Goal: Transaction & Acquisition: Purchase product/service

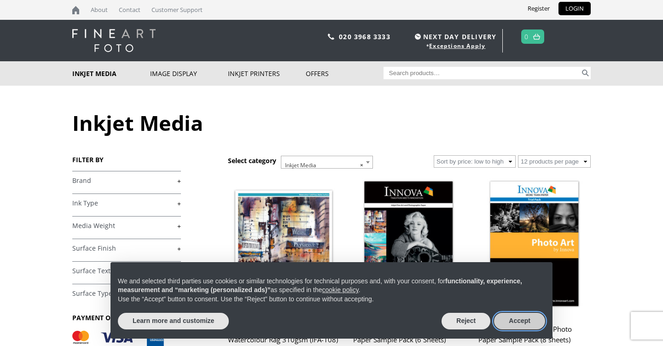
click at [516, 321] on button "Accept" at bounding box center [519, 321] width 51 height 17
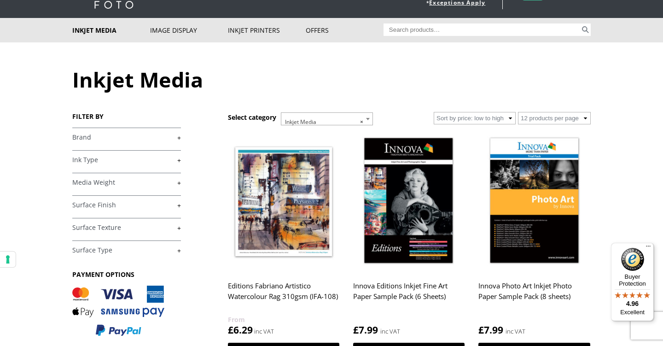
click at [93, 139] on link "+" at bounding box center [126, 137] width 109 height 9
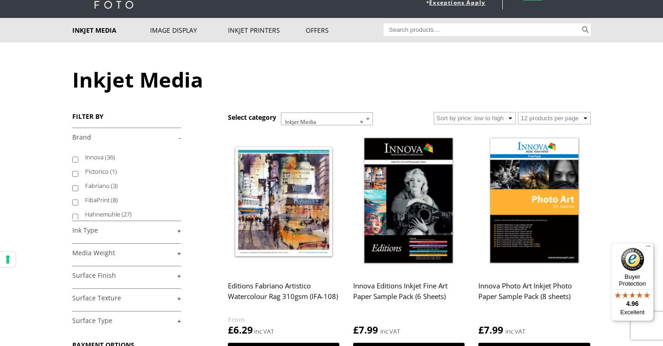
click at [73, 159] on input "Innova (36)" at bounding box center [75, 160] width 6 height 6
checkbox input "true"
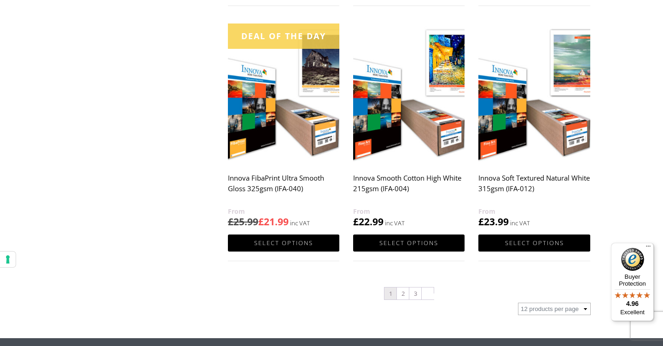
scroll to position [906, 0]
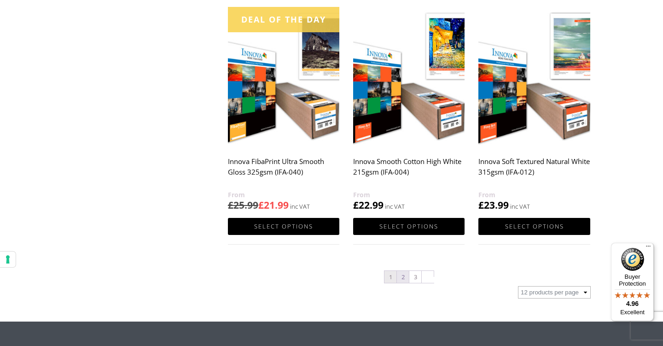
click at [403, 278] on link "2" at bounding box center [403, 277] width 12 height 12
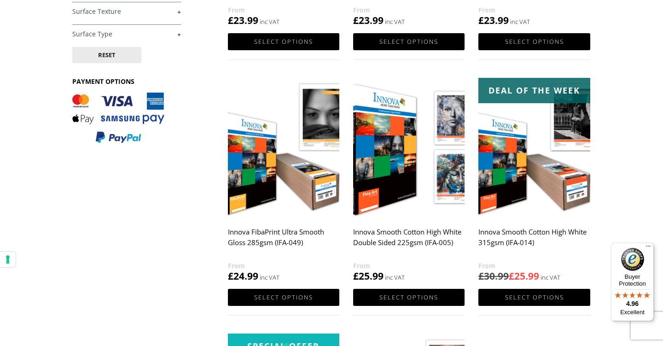
scroll to position [325, 0]
click at [536, 183] on img at bounding box center [533, 147] width 111 height 139
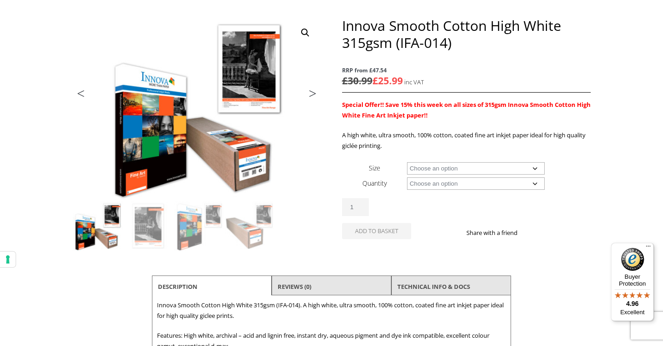
scroll to position [110, 0]
select select "17-wide-roll"
select select "15m"
select select "17-wide-roll"
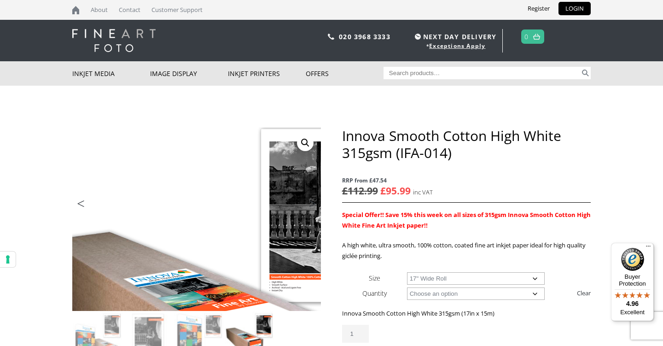
scroll to position [0, 0]
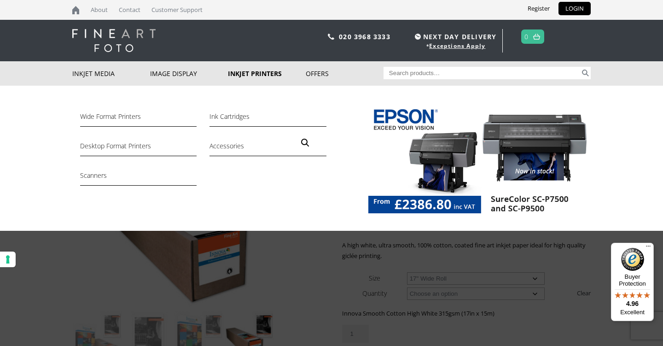
click at [251, 73] on link "Inkjet Printers" at bounding box center [267, 73] width 78 height 24
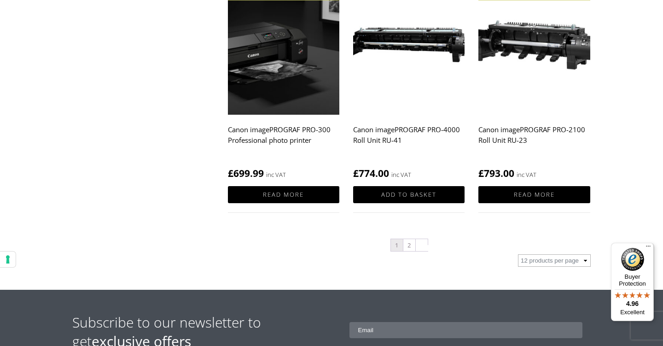
scroll to position [970, 0]
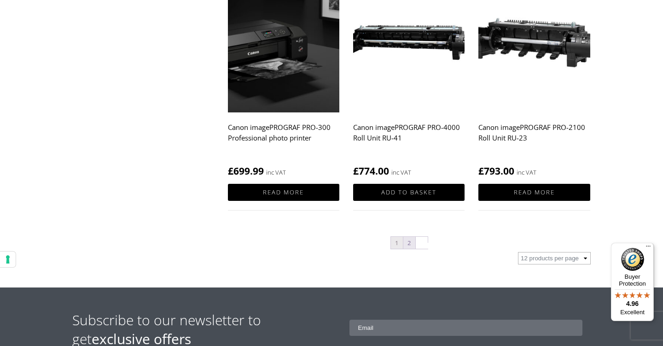
click at [411, 244] on link "2" at bounding box center [409, 243] width 12 height 12
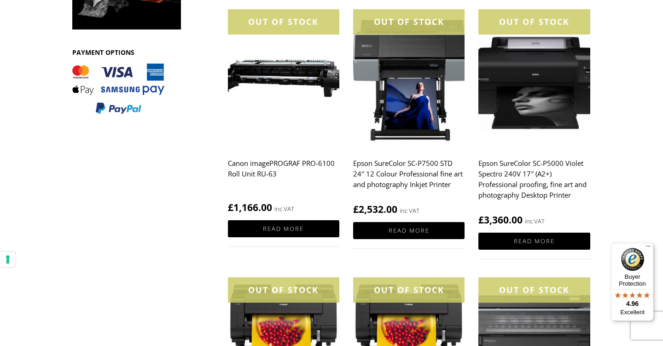
scroll to position [381, 0]
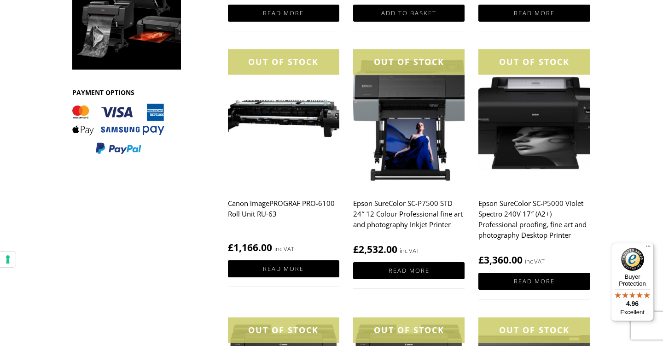
click at [403, 78] on img at bounding box center [408, 118] width 111 height 139
